Goal: Transaction & Acquisition: Book appointment/travel/reservation

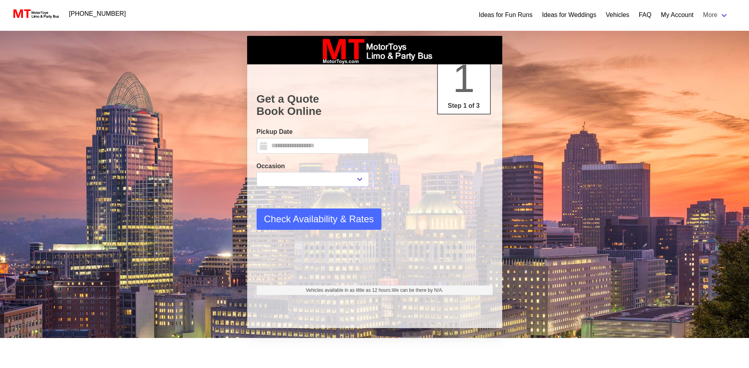
select select
type input "*********"
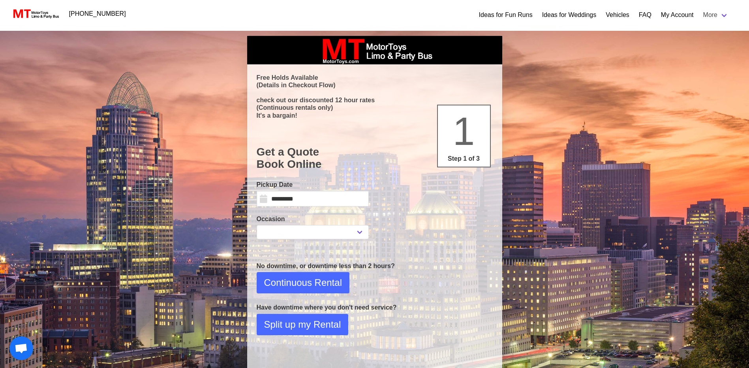
select select
select select "*"
select select "**"
select select "****"
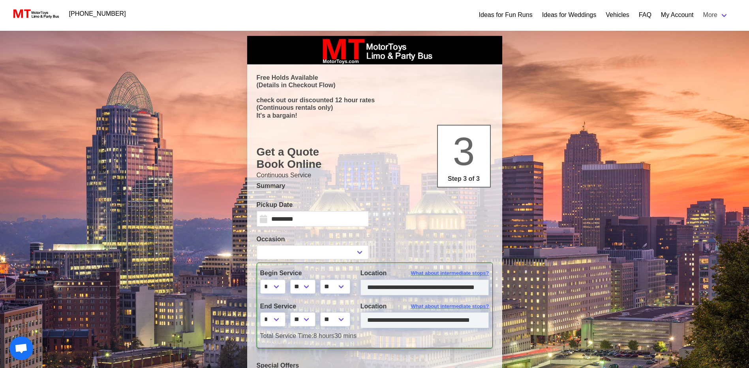
select select
type input "**********"
select select
type input "**********"
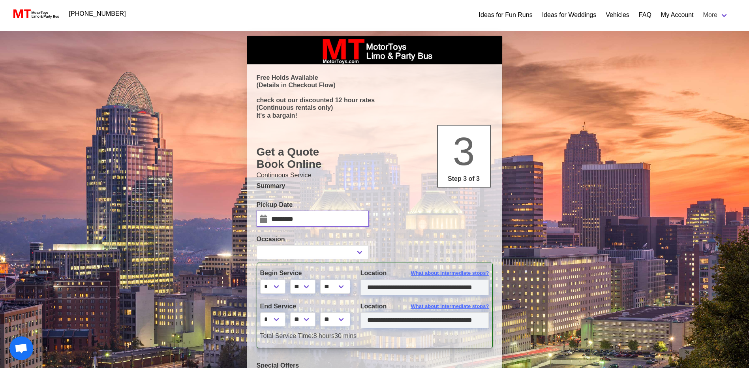
click at [286, 218] on input "*********" at bounding box center [313, 219] width 112 height 16
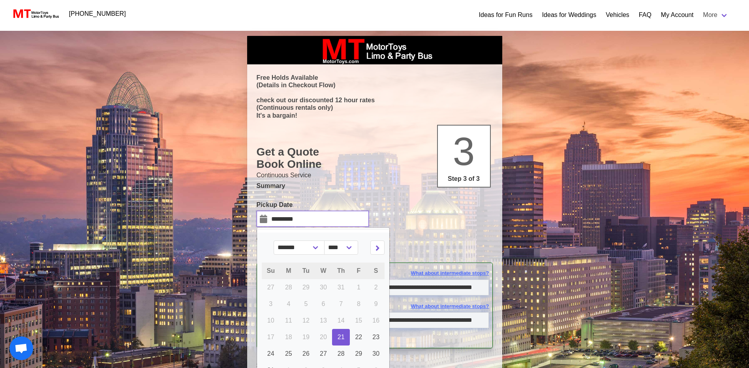
select select
click at [376, 248] on icon at bounding box center [378, 248] width 4 height 6
select select "*"
click at [335, 322] on link "16" at bounding box center [341, 320] width 18 height 17
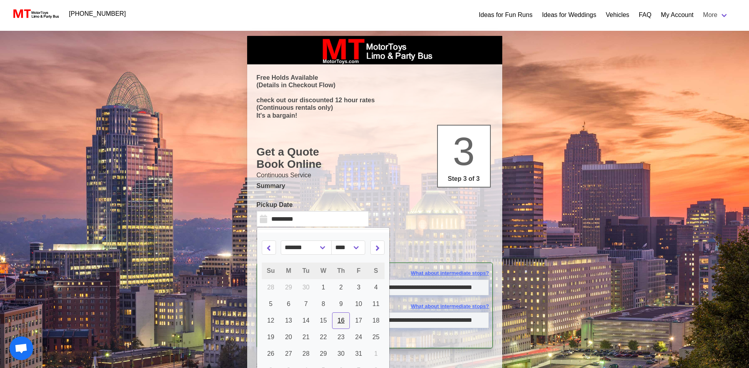
type input "**********"
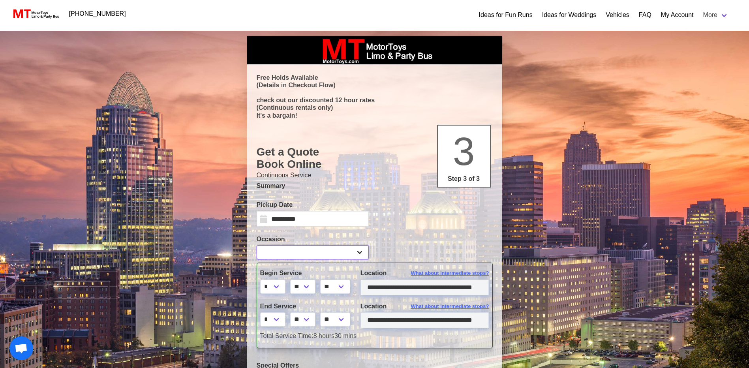
click at [331, 257] on select "**********" at bounding box center [313, 252] width 112 height 14
select select "*"
click at [257, 245] on select "**********" at bounding box center [313, 252] width 112 height 14
click at [279, 320] on select "* * * * * * * * * ** ** **" at bounding box center [272, 319] width 25 height 14
select select "*"
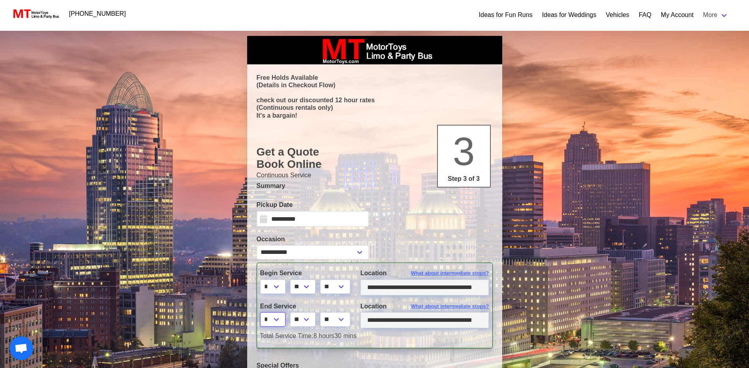
click at [260, 312] on select "* * * * * * * * * ** ** **" at bounding box center [272, 319] width 25 height 14
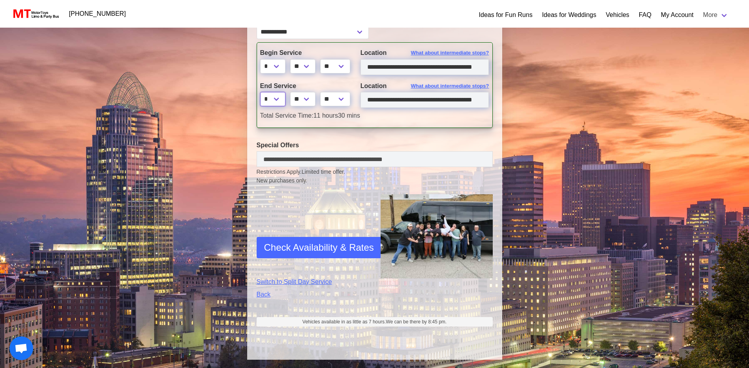
scroll to position [222, 0]
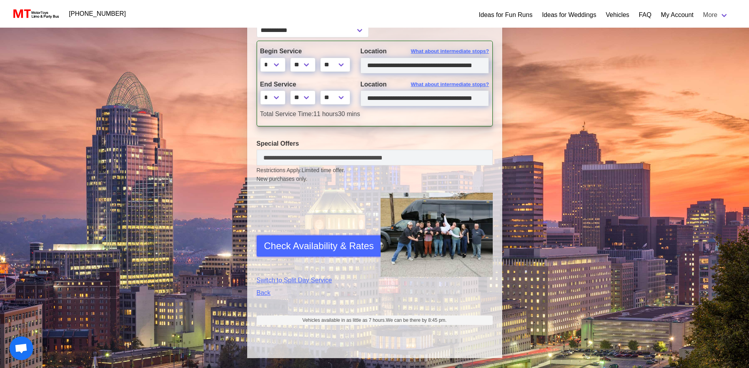
click at [334, 246] on span "Check Availability & Rates" at bounding box center [319, 246] width 110 height 14
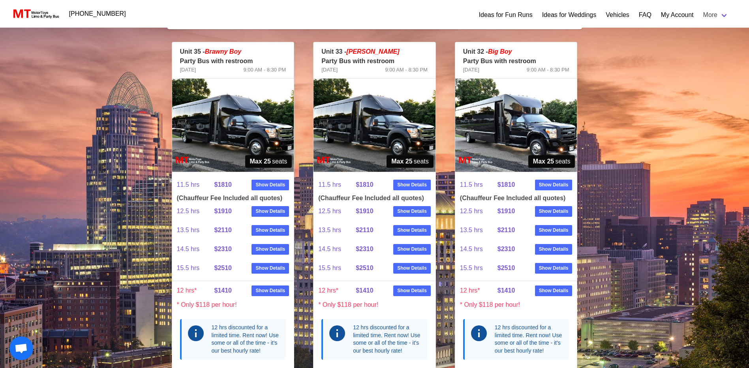
scroll to position [170, 0]
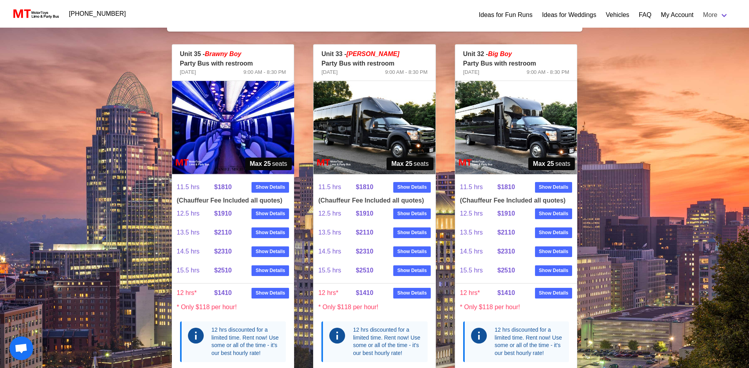
click at [221, 59] on p "Party Bus with restroom" at bounding box center [233, 63] width 106 height 9
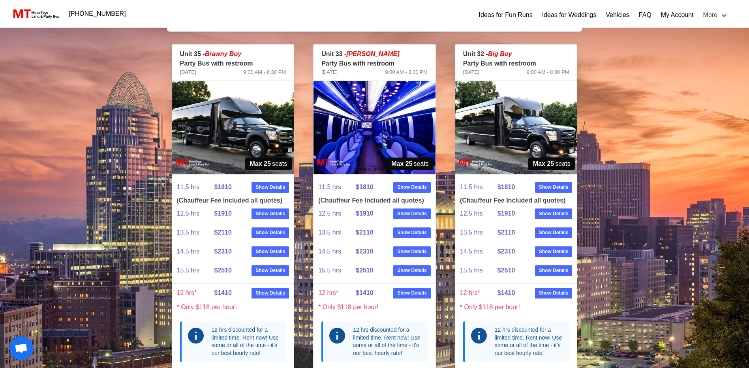
click at [263, 289] on strong "Show Details" at bounding box center [271, 292] width 30 height 7
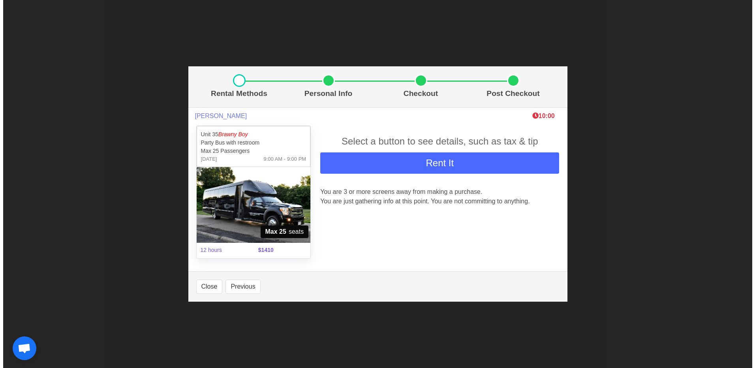
scroll to position [146, 0]
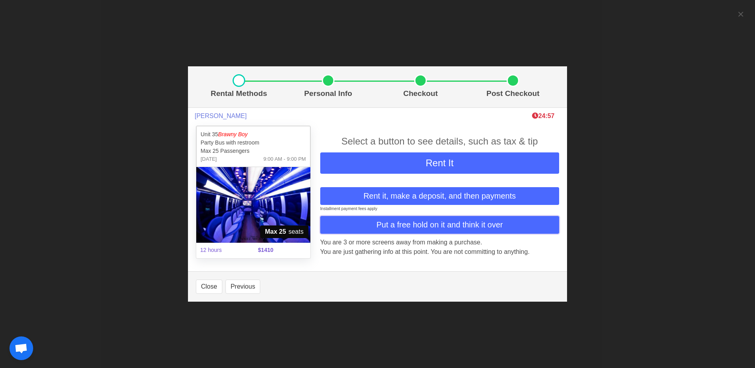
click at [406, 226] on span "Put a free hold on it and think it over" at bounding box center [439, 225] width 126 height 12
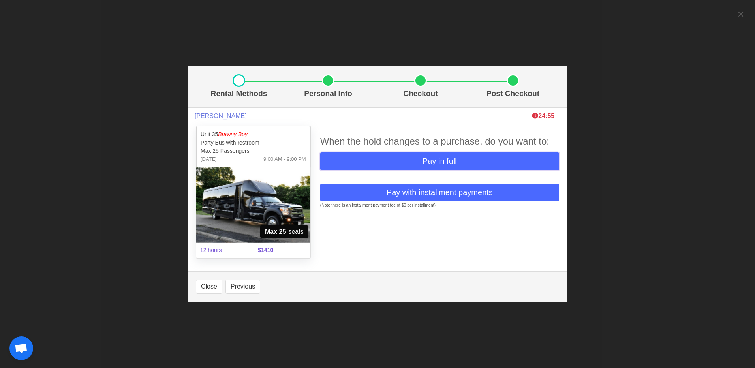
click at [434, 158] on span "Pay in full" at bounding box center [440, 161] width 34 height 12
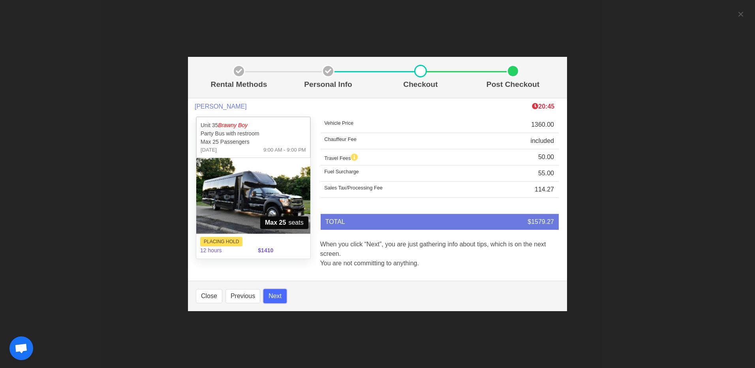
click at [274, 298] on button "Next" at bounding box center [274, 296] width 23 height 14
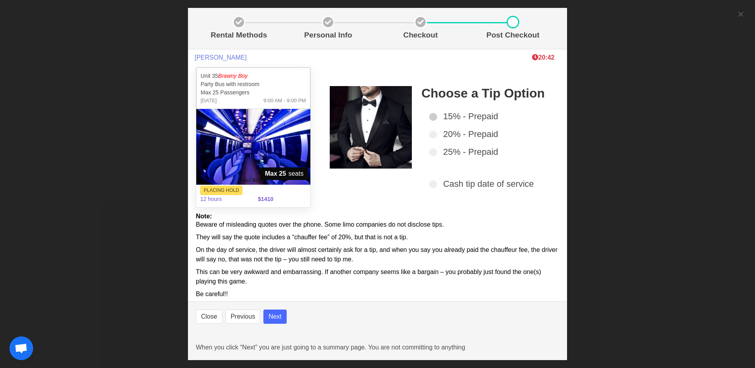
click at [429, 116] on span at bounding box center [433, 117] width 8 height 8
select select
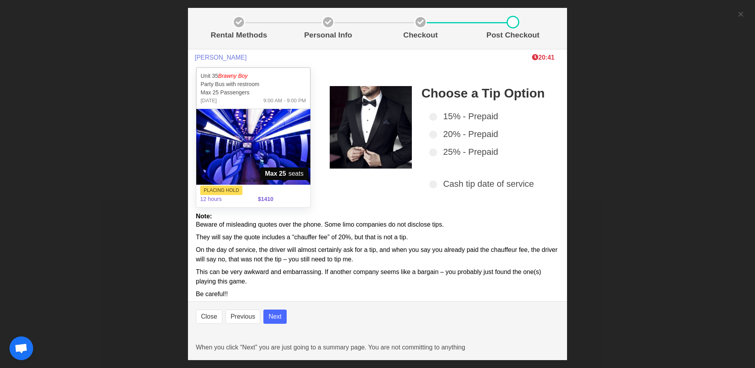
select select
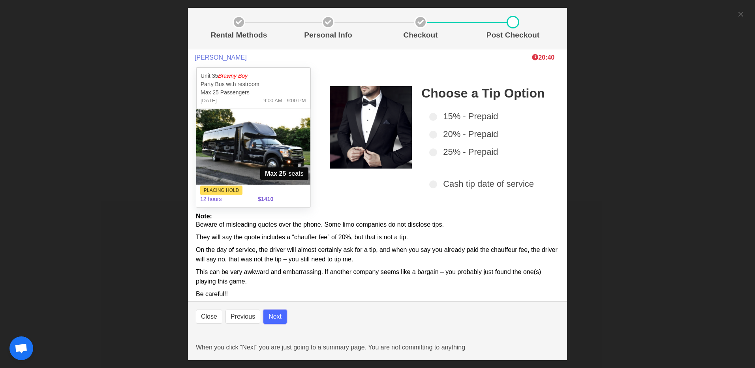
click at [280, 317] on button "Next" at bounding box center [274, 317] width 23 height 14
select select
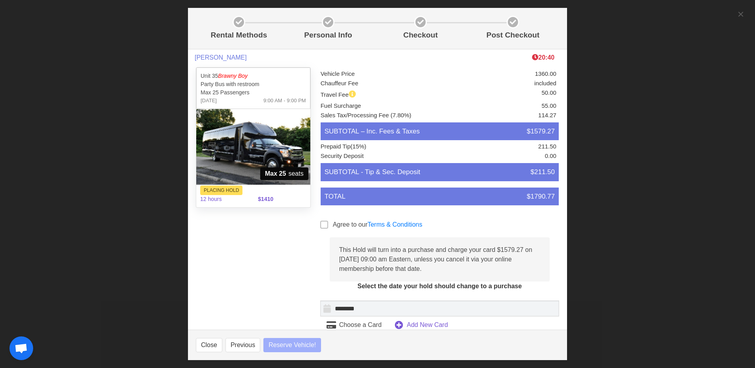
select select
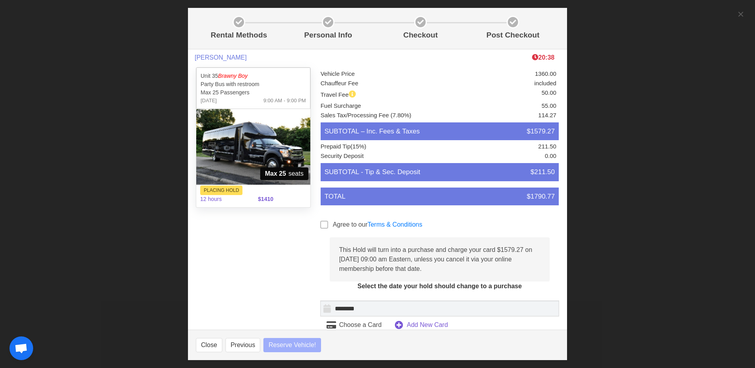
select select
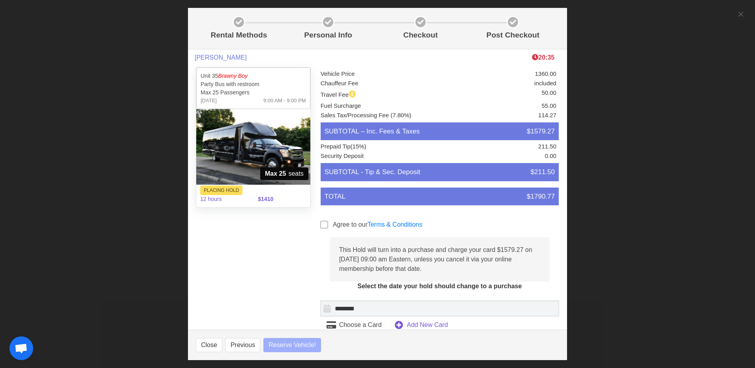
select select
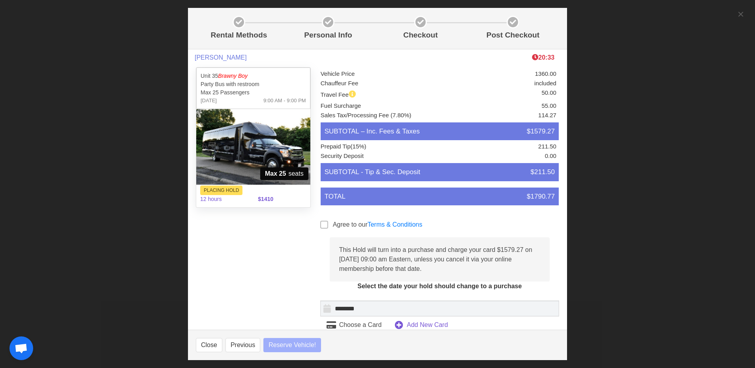
select select
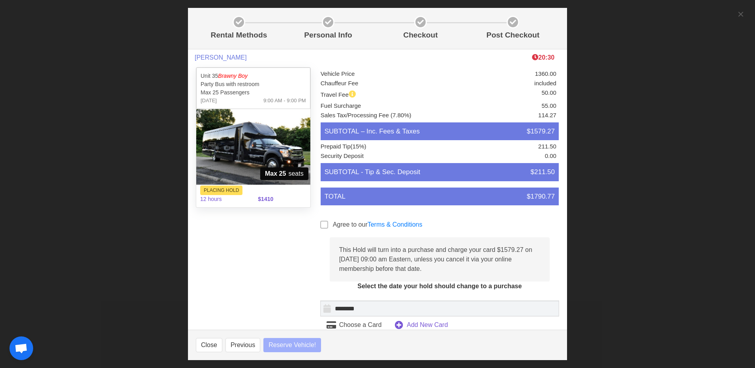
select select
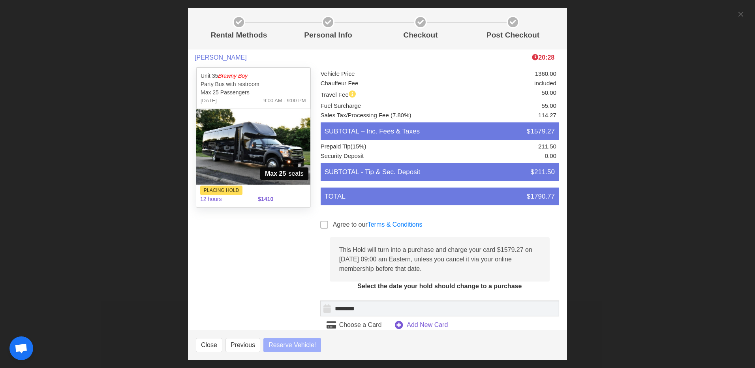
select select
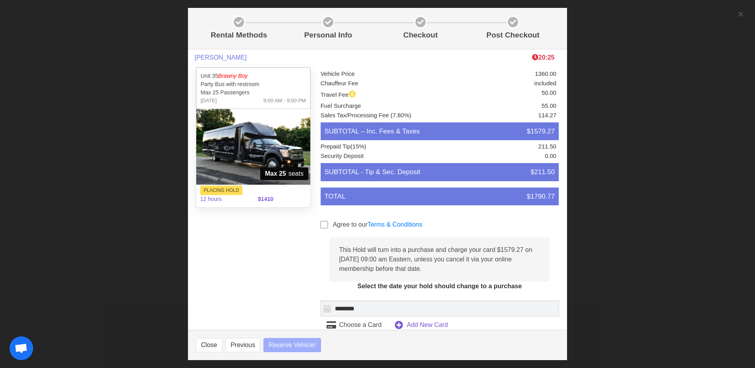
select select
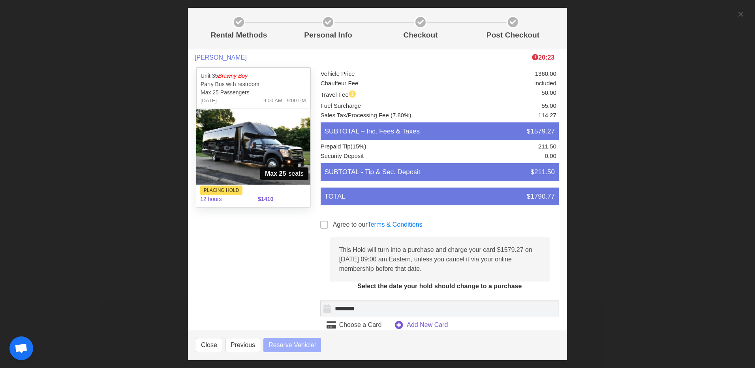
select select
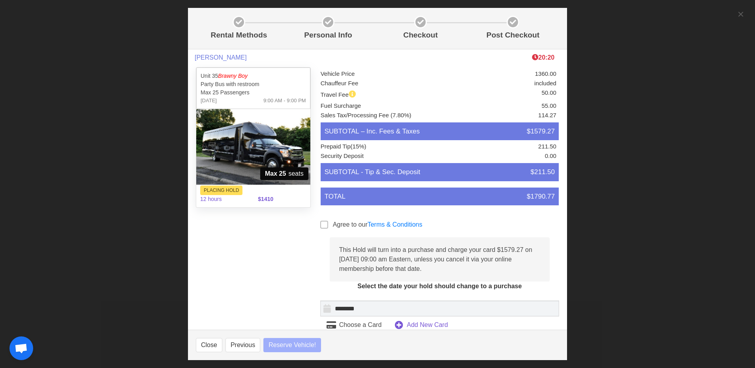
select select
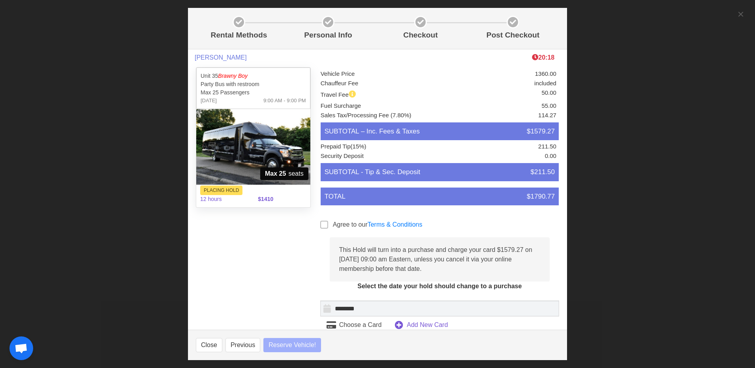
select select
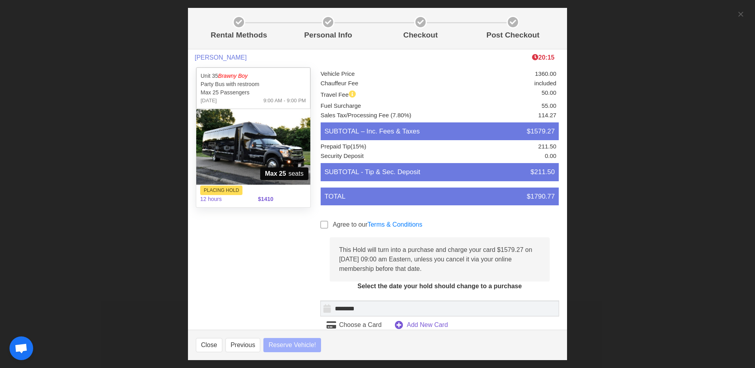
select select
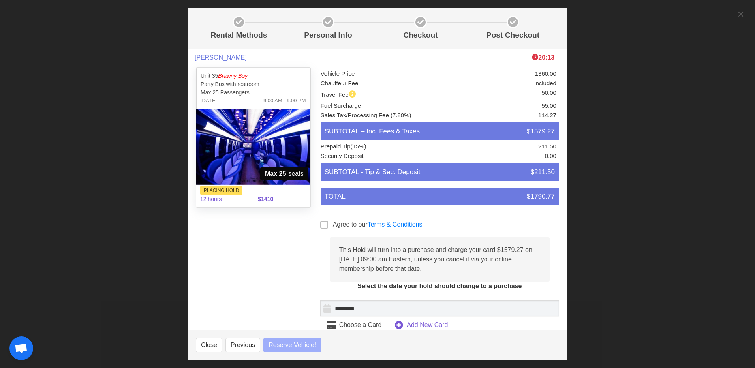
select select
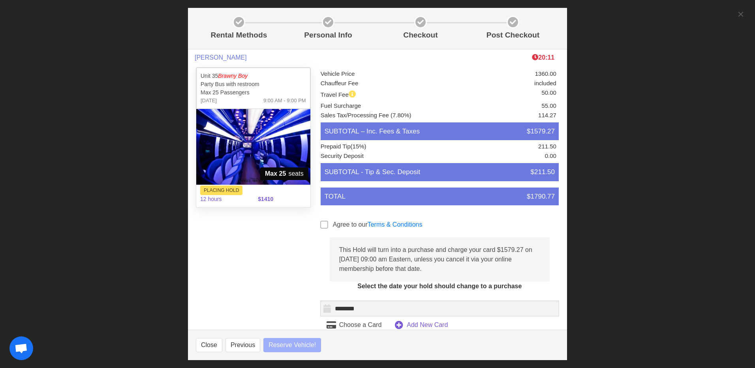
select select
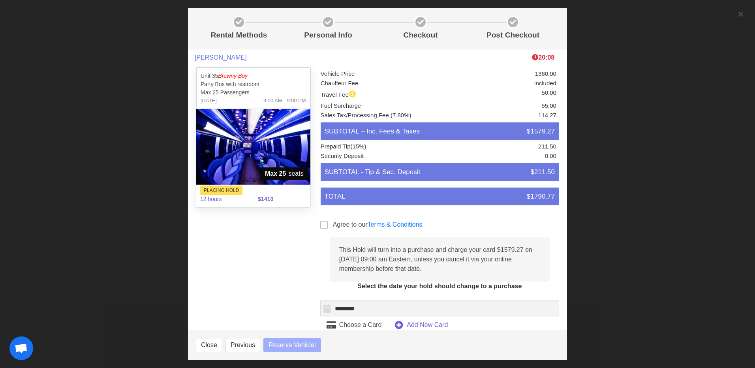
select select
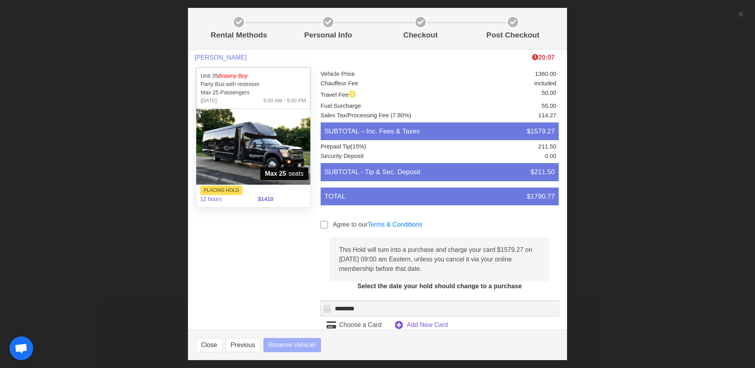
select select
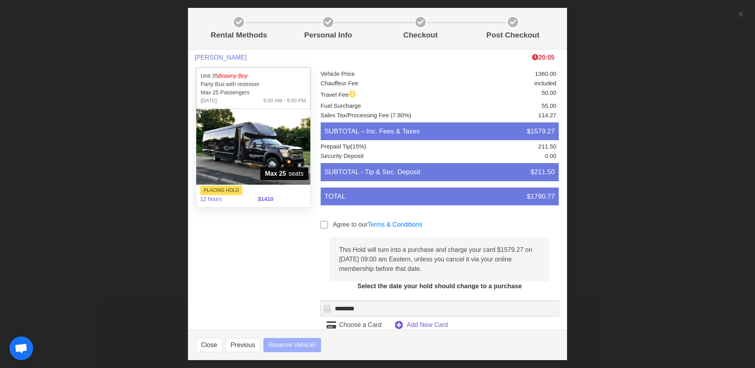
select select
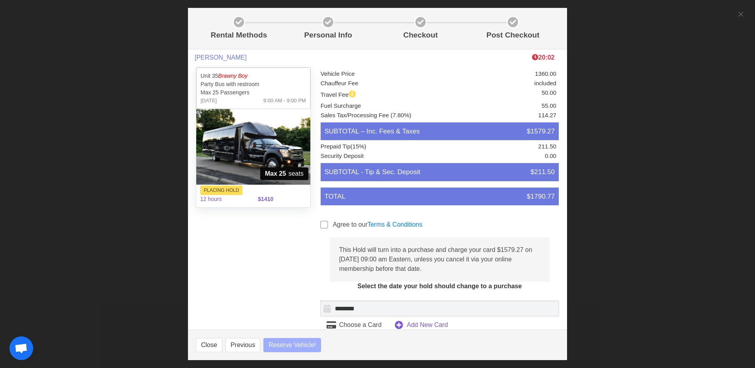
select select
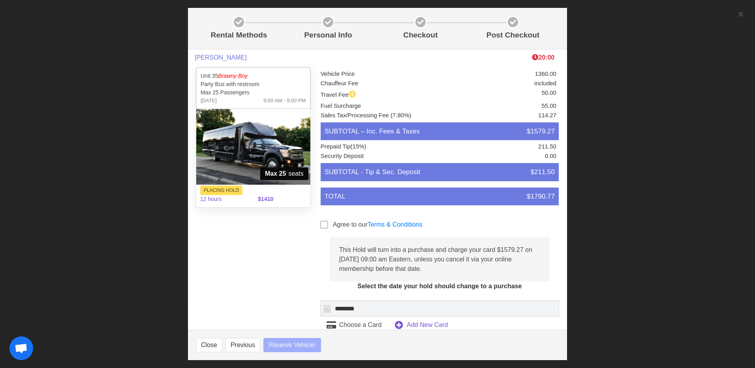
select select
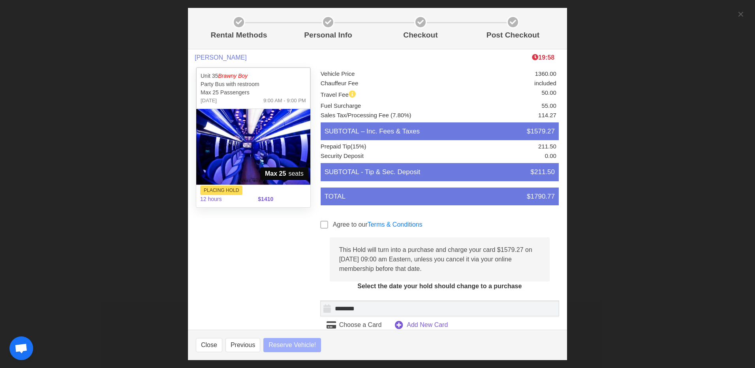
select select
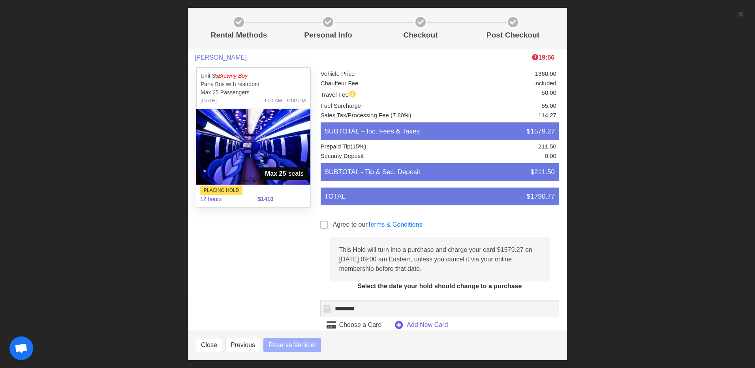
select select
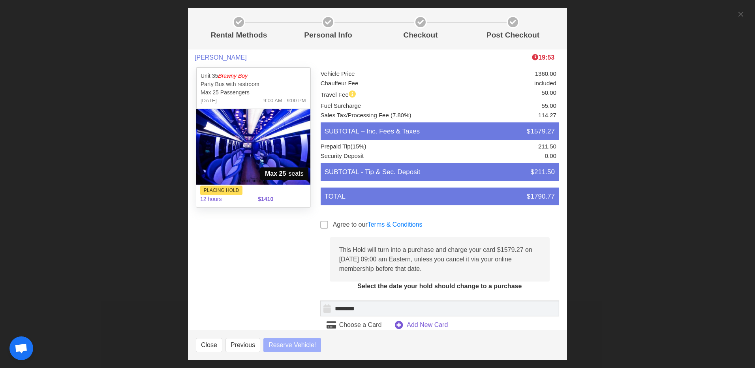
select select
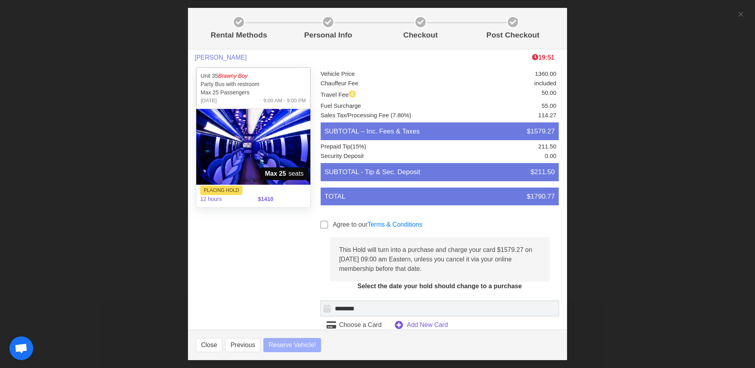
select select
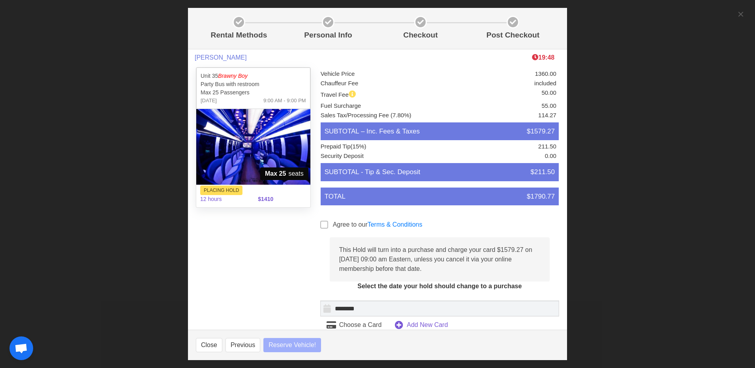
select select
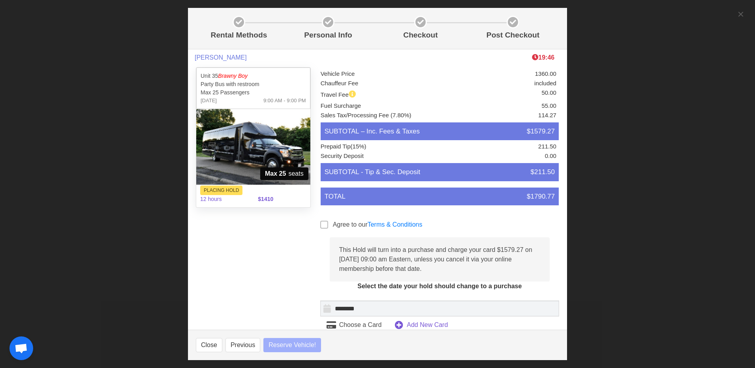
select select
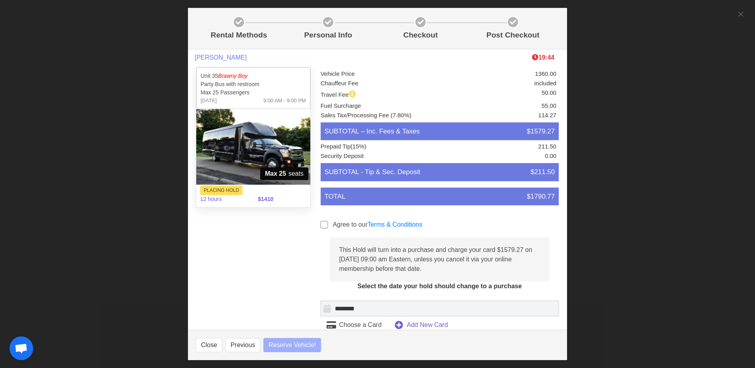
select select
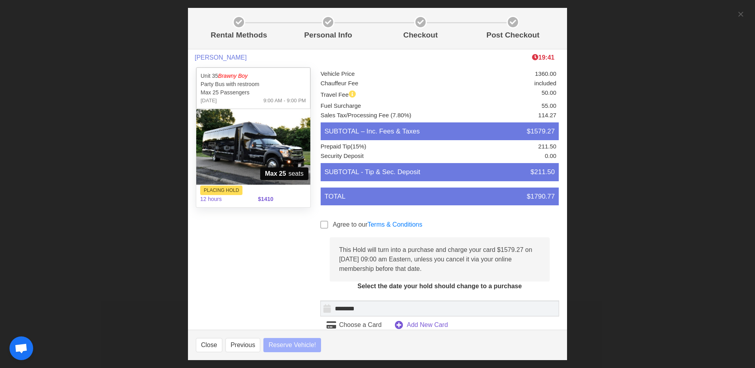
select select
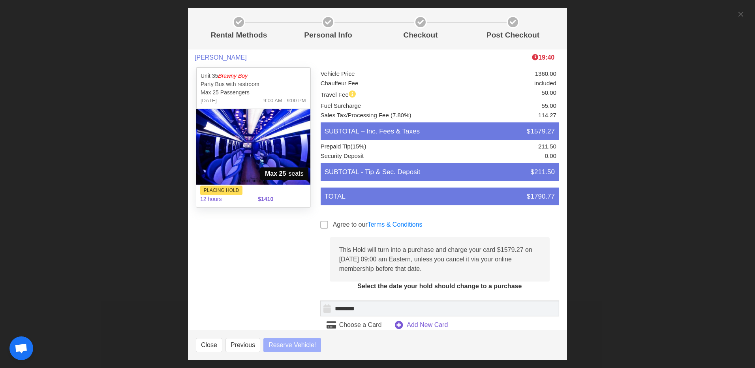
select select
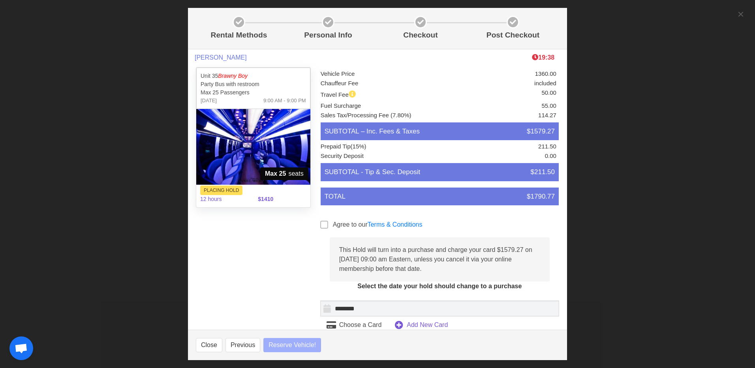
select select
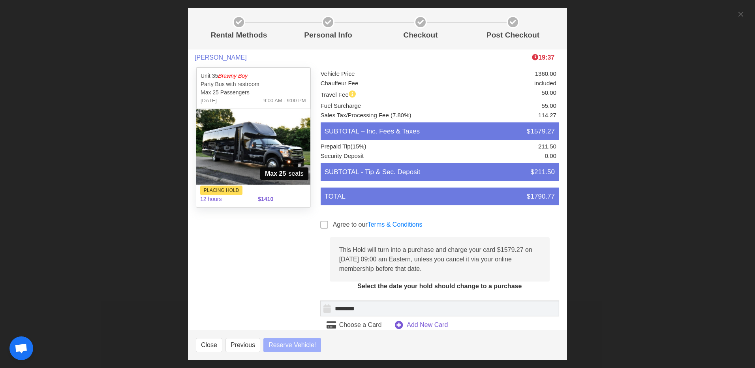
select select
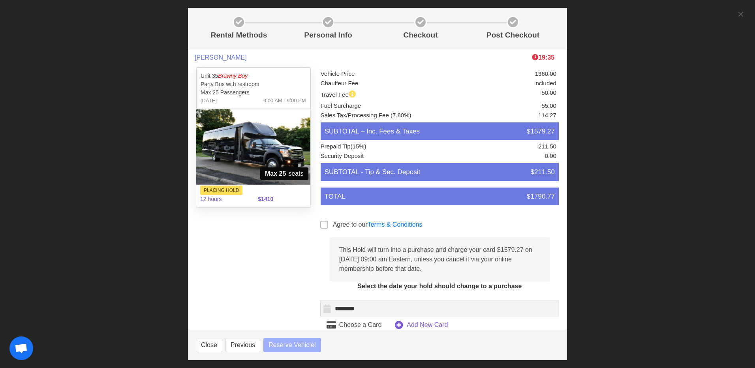
select select
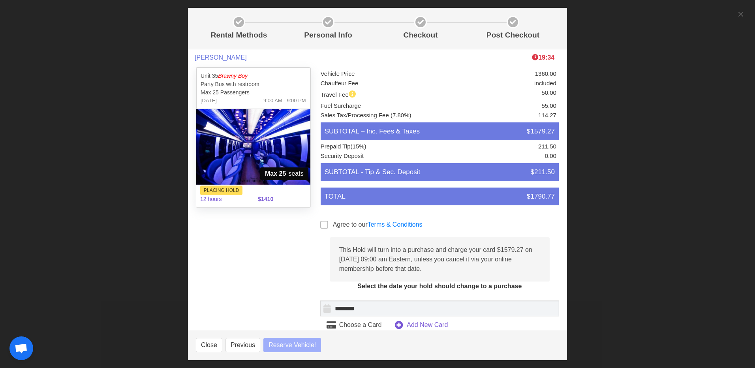
select select
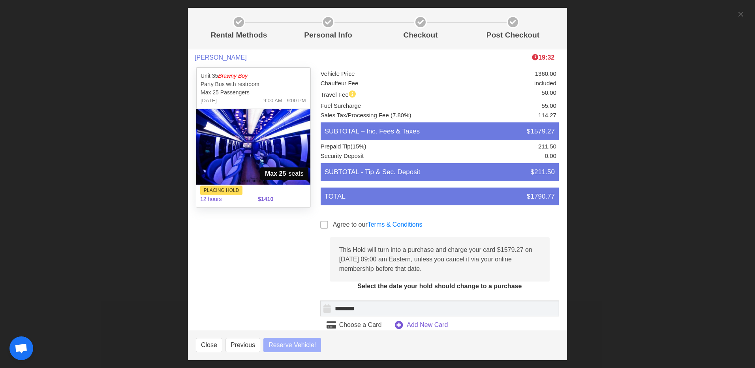
select select
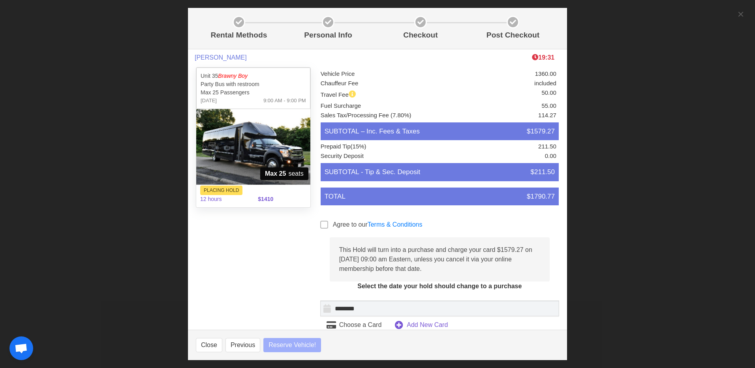
select select
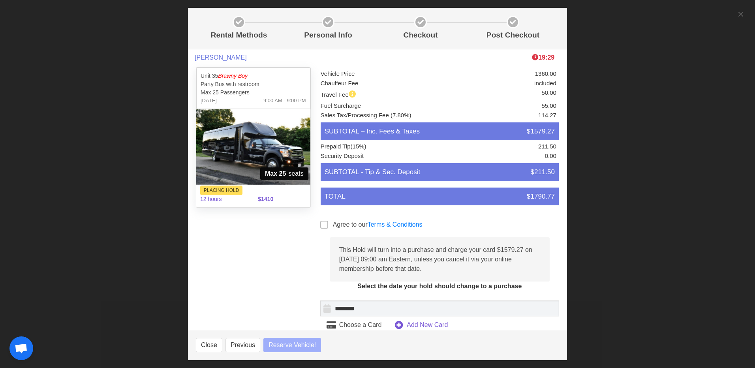
select select
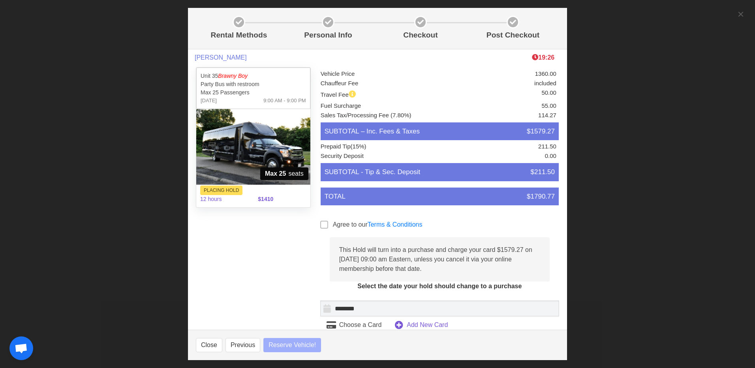
select select
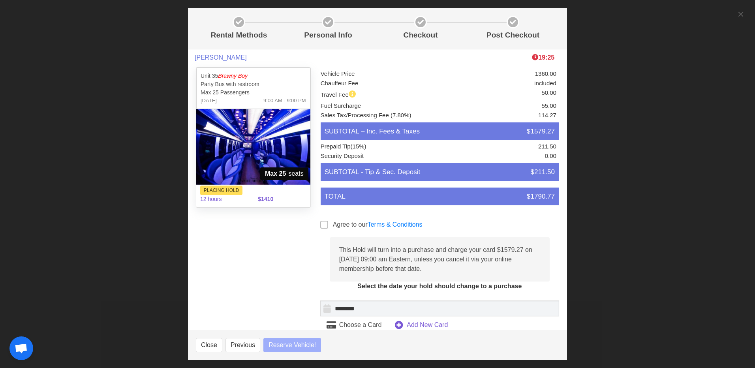
select select
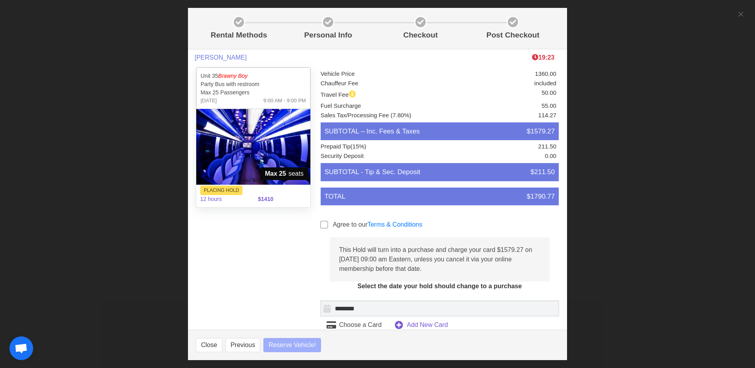
select select
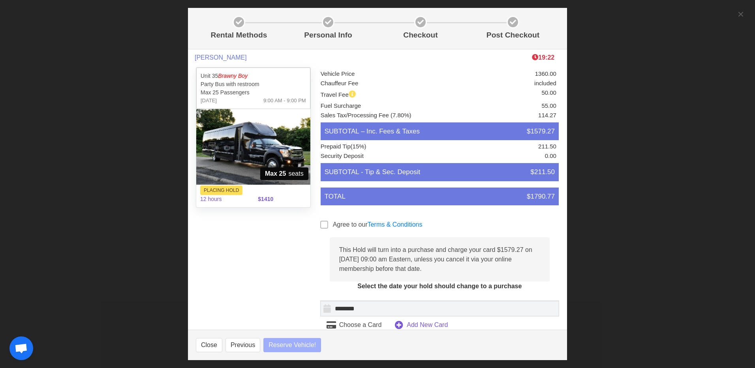
select select
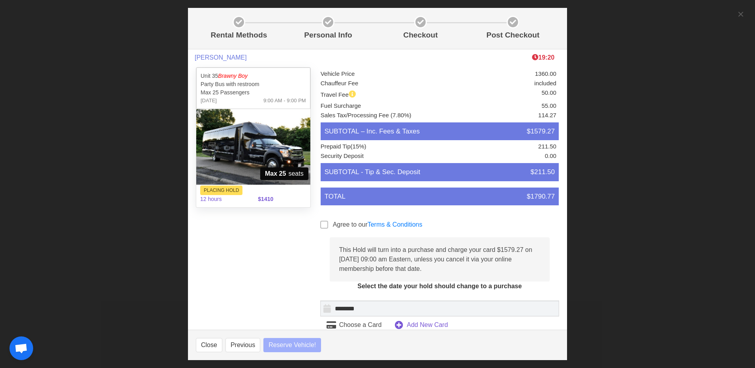
select select
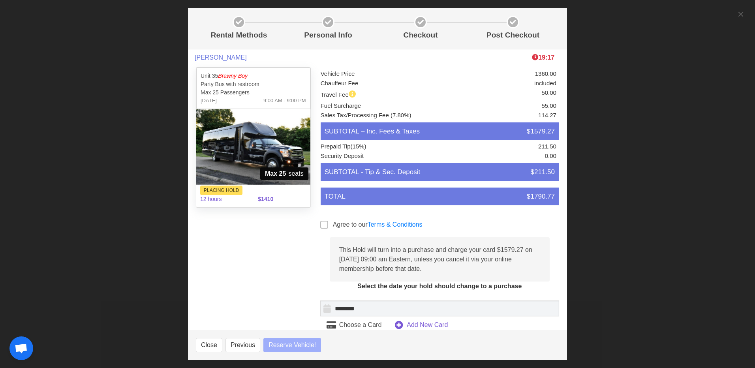
select select
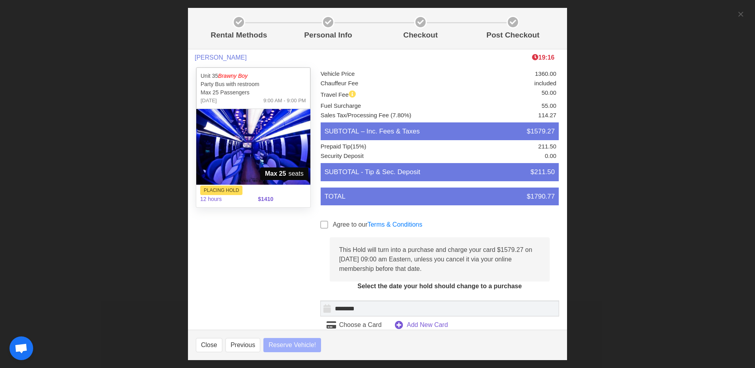
select select
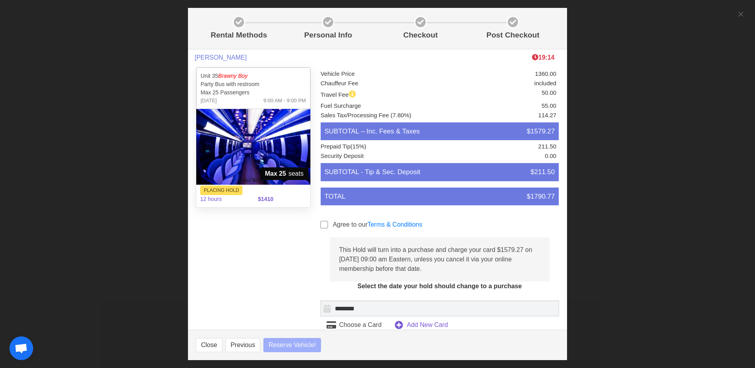
select select
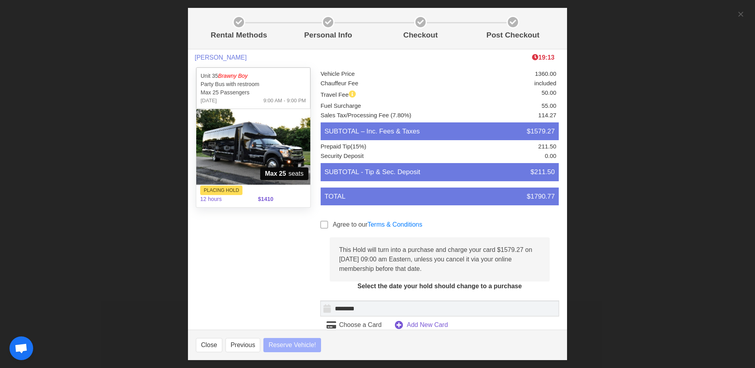
select select
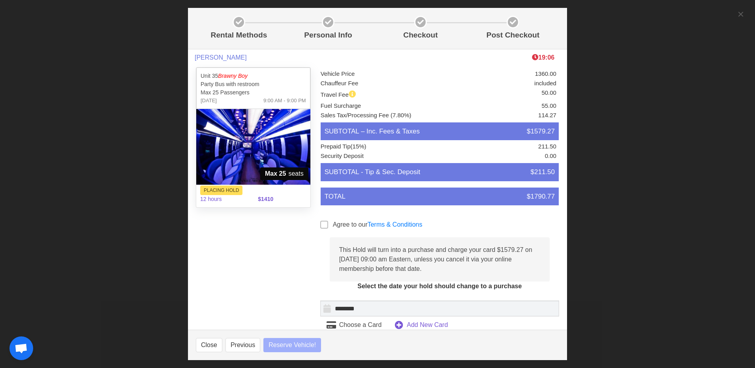
click at [321, 224] on span at bounding box center [324, 225] width 8 height 8
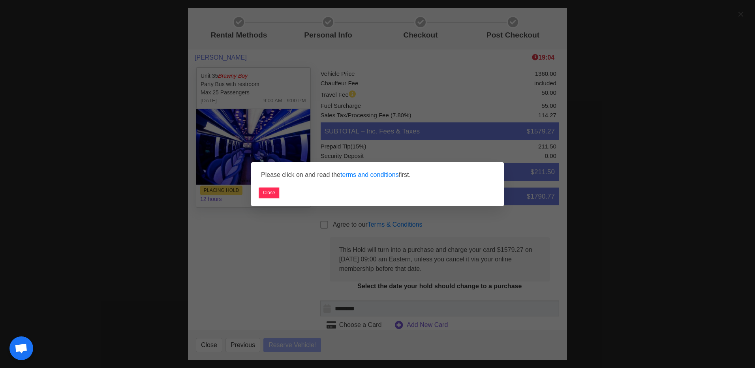
click at [263, 195] on button "Close" at bounding box center [269, 193] width 20 height 11
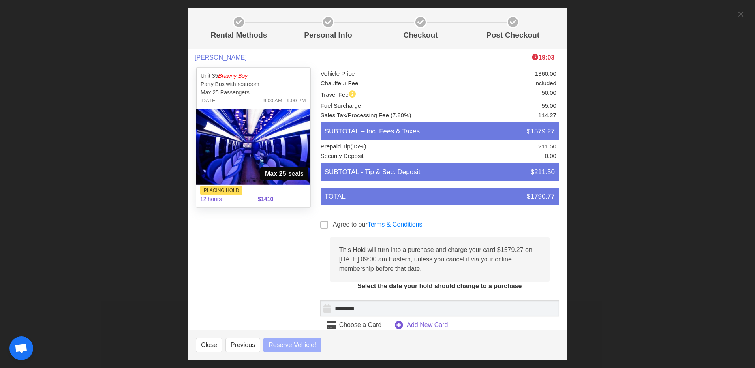
click at [326, 227] on div at bounding box center [326, 226] width 13 height 11
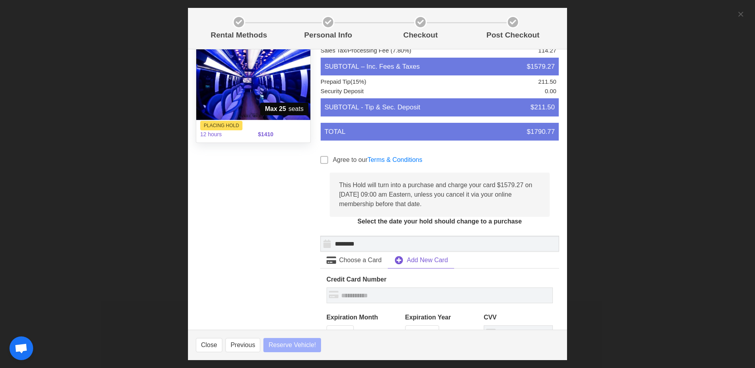
scroll to position [0, 0]
